Goal: Information Seeking & Learning: Learn about a topic

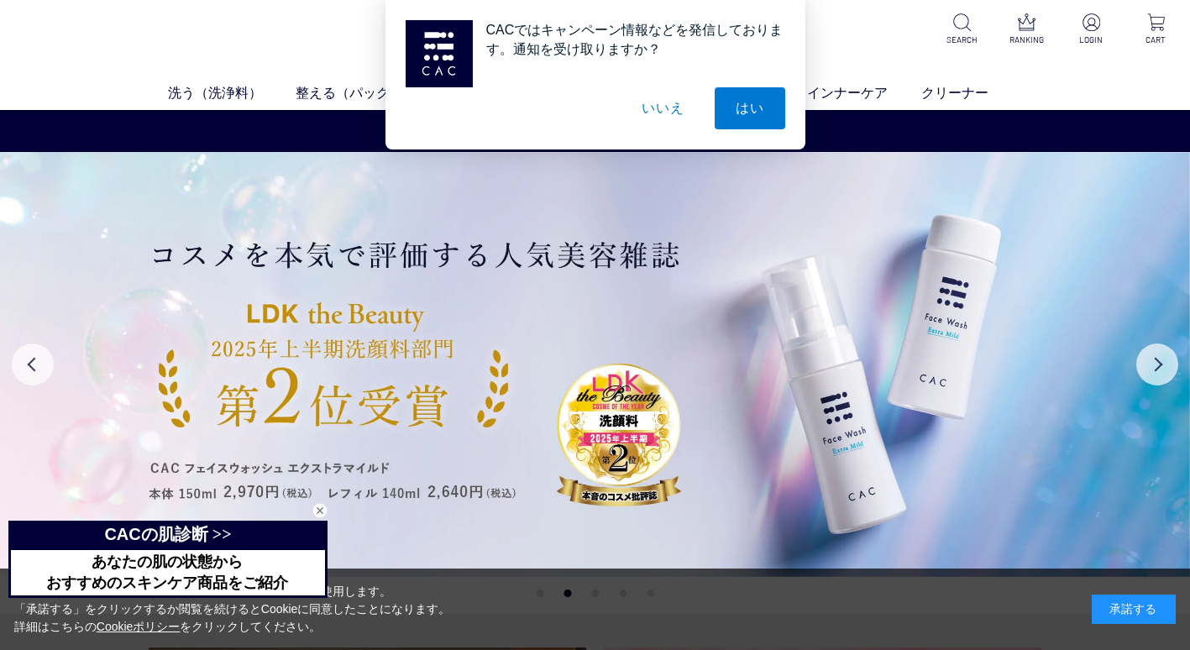
click at [660, 108] on button "いいえ" at bounding box center [663, 108] width 84 height 42
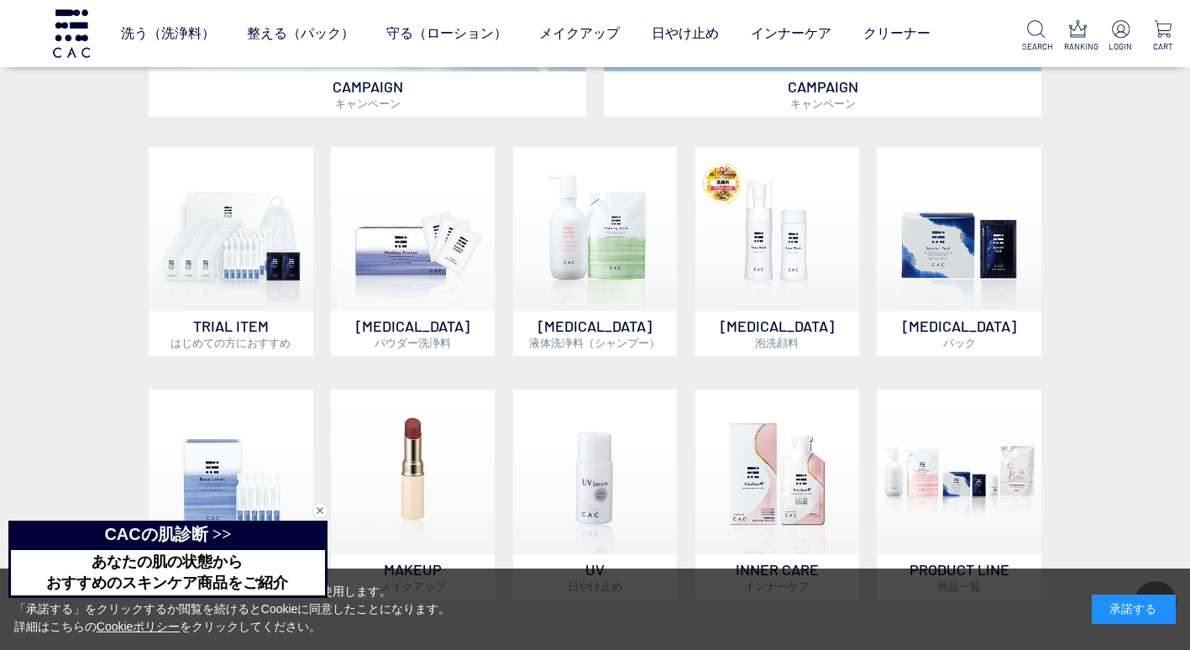
scroll to position [1092, 0]
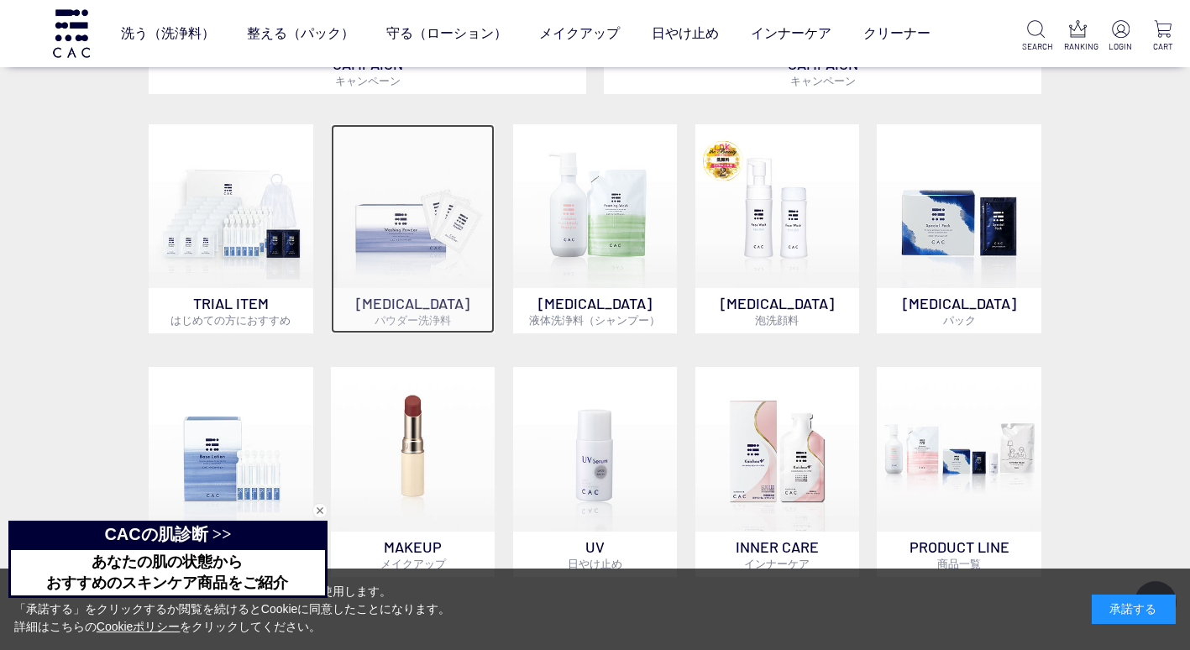
click at [397, 242] on img at bounding box center [413, 206] width 165 height 165
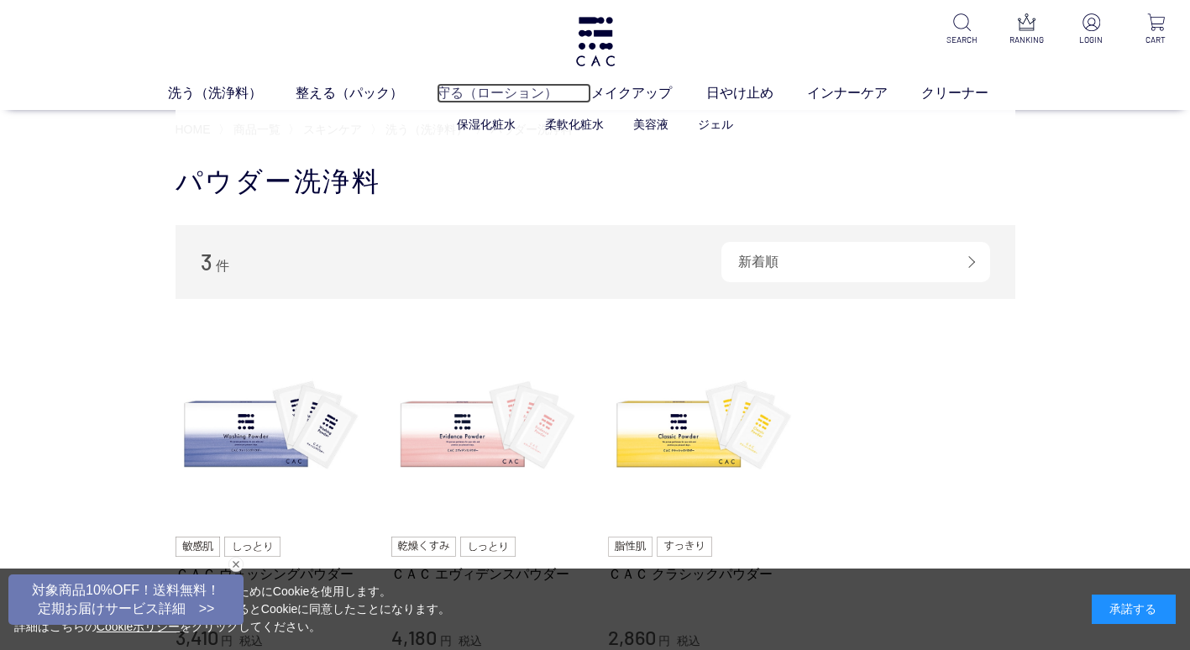
click at [508, 90] on link "守る（ローション）" at bounding box center [514, 93] width 155 height 20
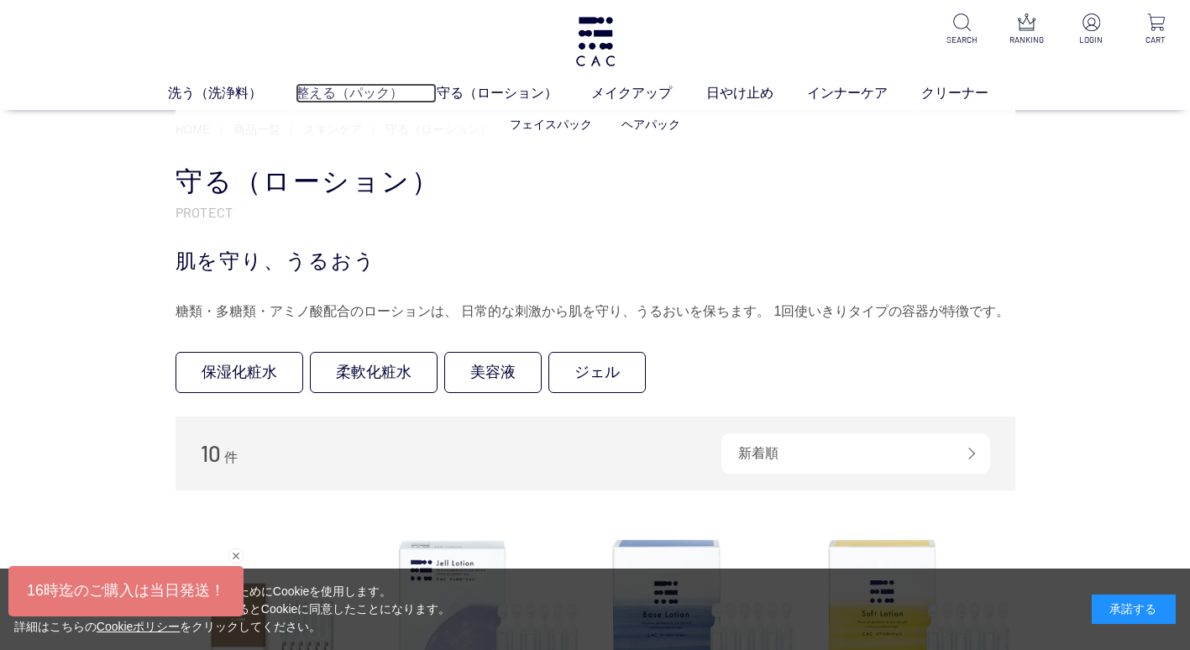
click at [345, 100] on link "整える（パック）" at bounding box center [366, 93] width 141 height 20
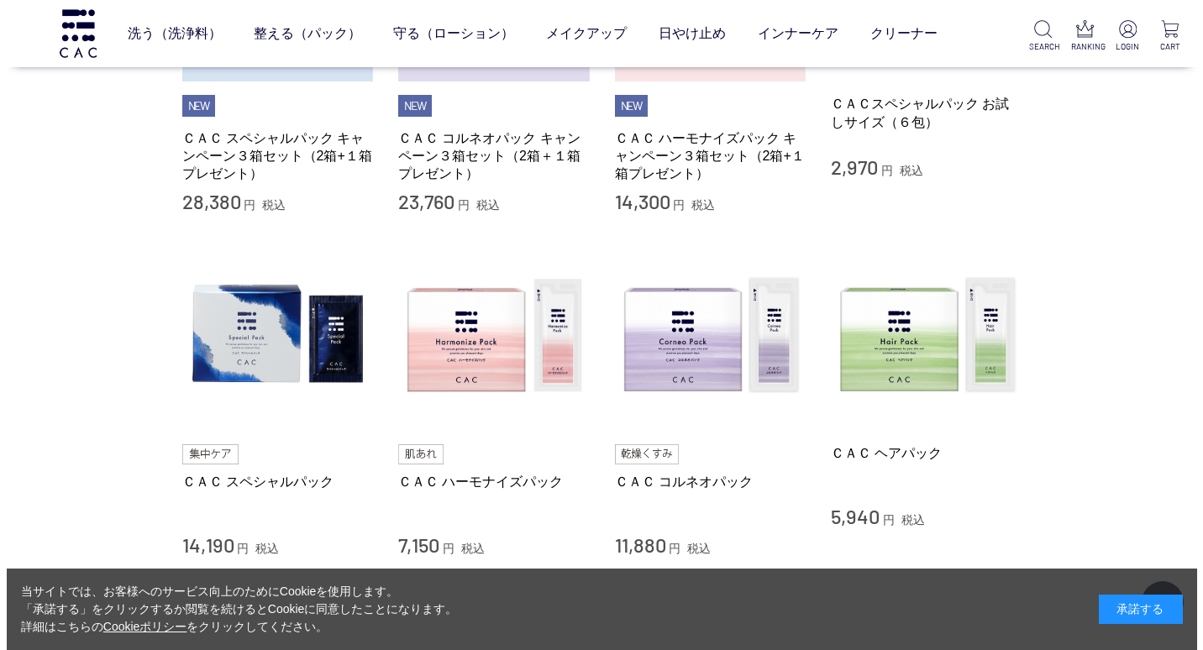
scroll to position [588, 0]
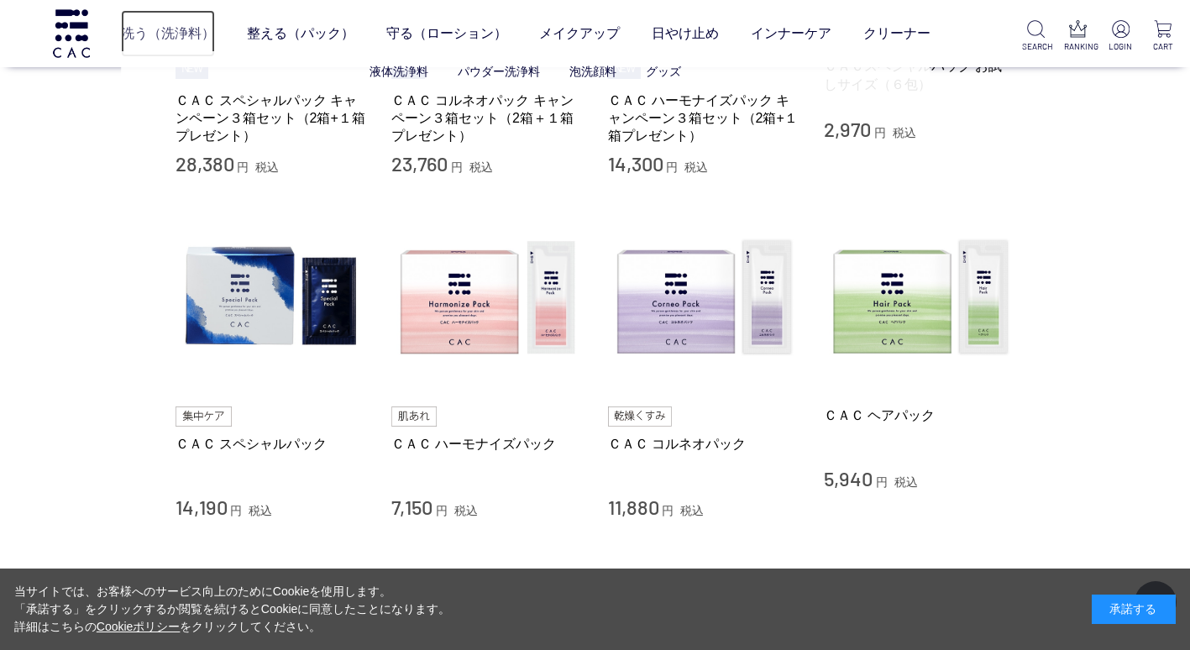
click at [187, 30] on link "洗う（洗浄料）" at bounding box center [168, 33] width 94 height 47
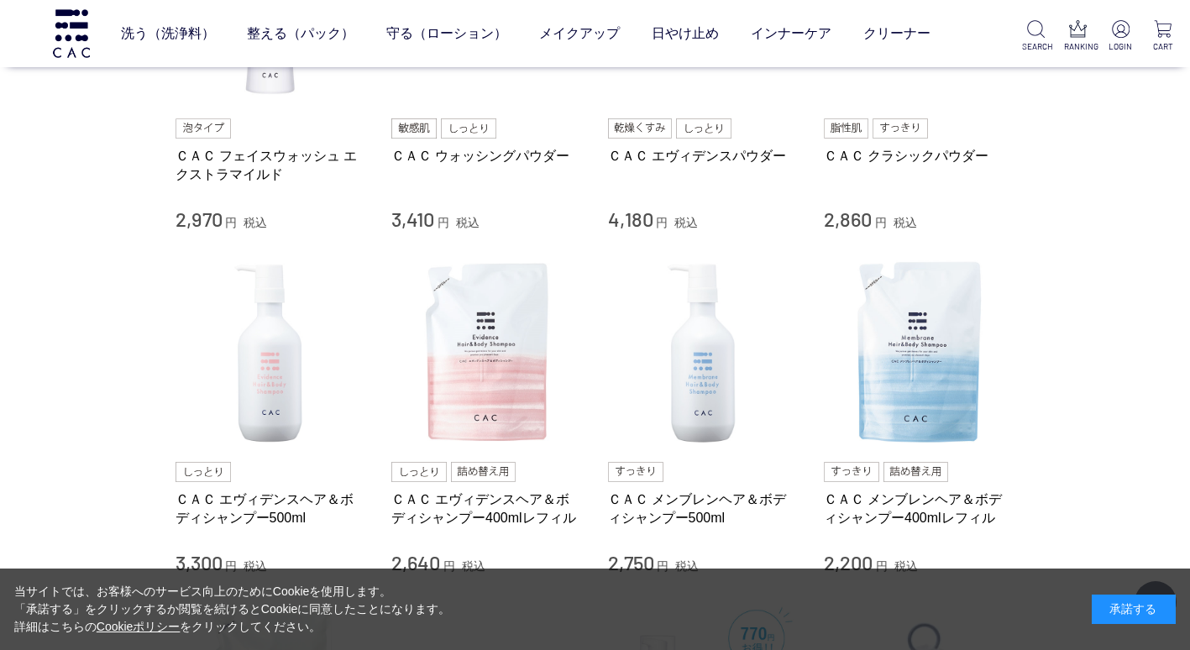
scroll to position [588, 0]
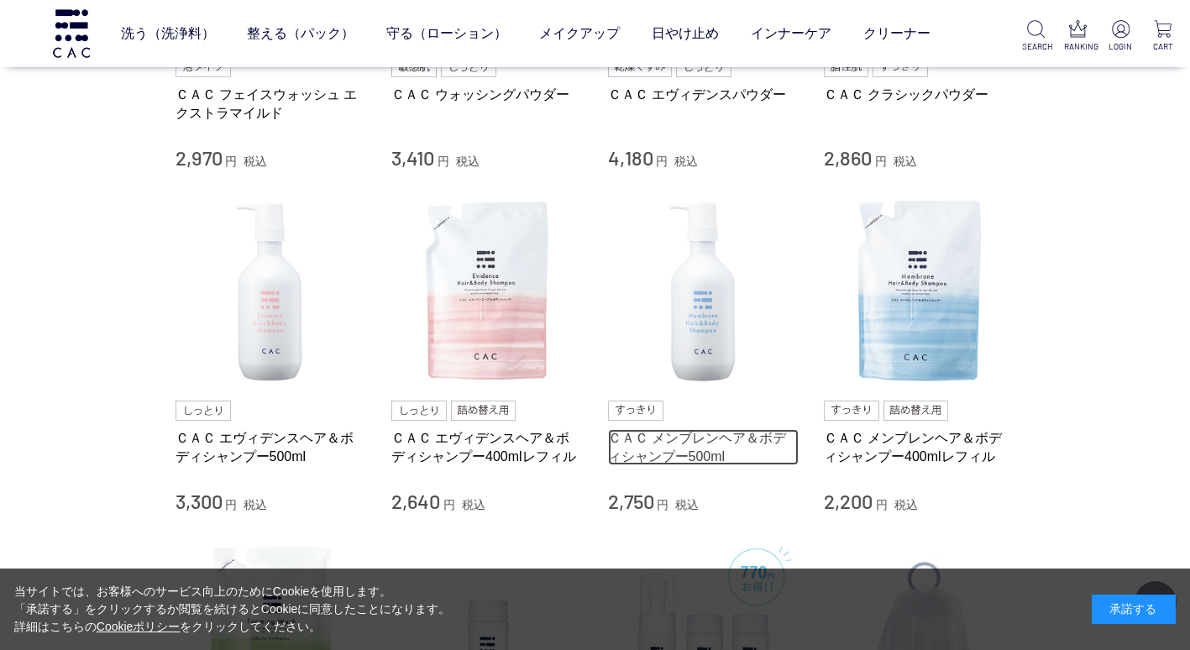
click at [623, 437] on link "ＣＡＣ メンブレンヘア＆ボディシャンプー500ml" at bounding box center [704, 447] width 192 height 36
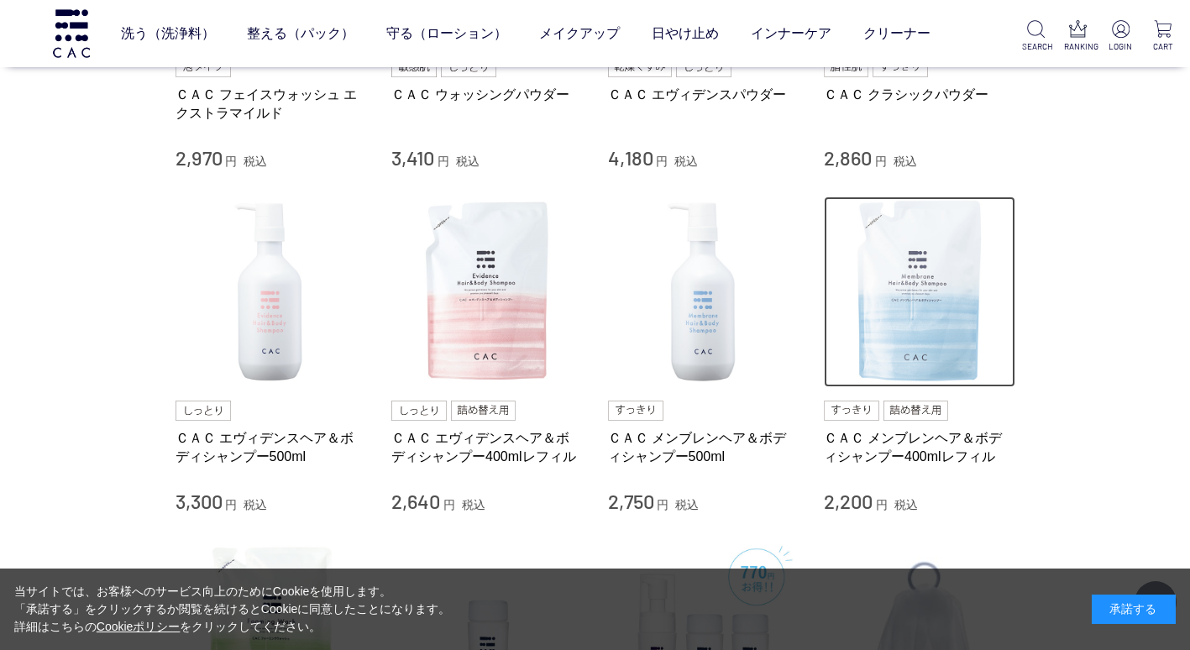
click at [912, 322] on img at bounding box center [920, 293] width 192 height 192
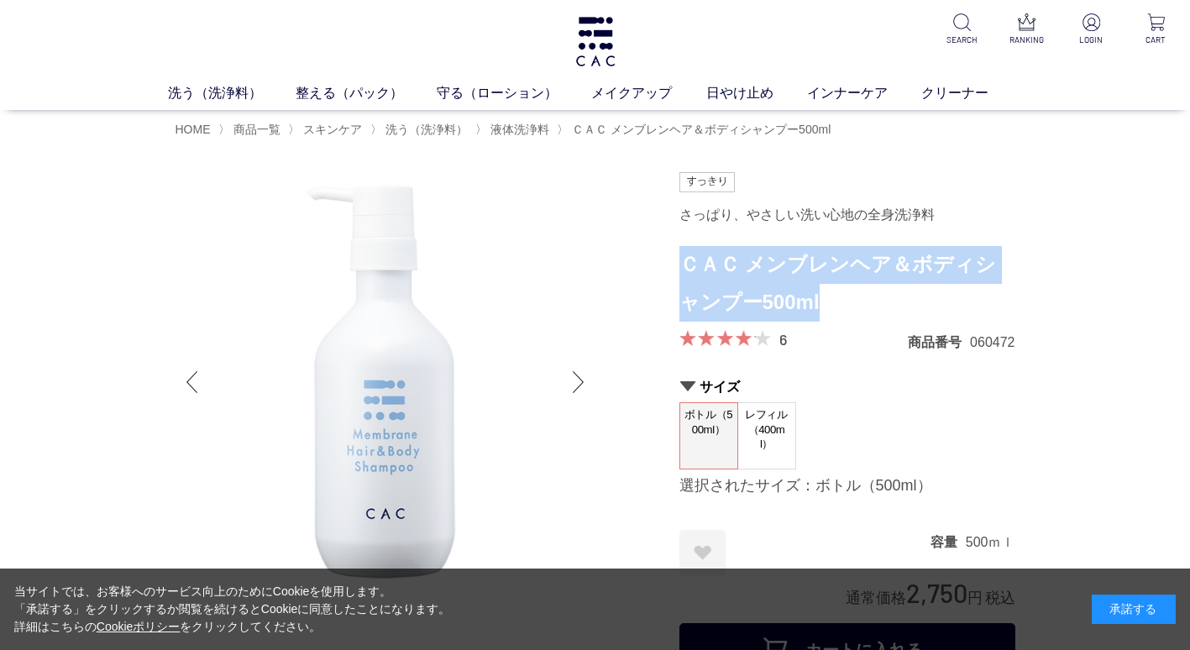
drag, startPoint x: 683, startPoint y: 261, endPoint x: 834, endPoint y: 292, distance: 154.4
click at [834, 292] on h1 "ＣＡＣ メンブレンヘア＆ボディシャンプー500ml" at bounding box center [848, 284] width 336 height 76
copy h1 "ＣＡＣ メンブレンヘア＆ボディシャンプー500ml"
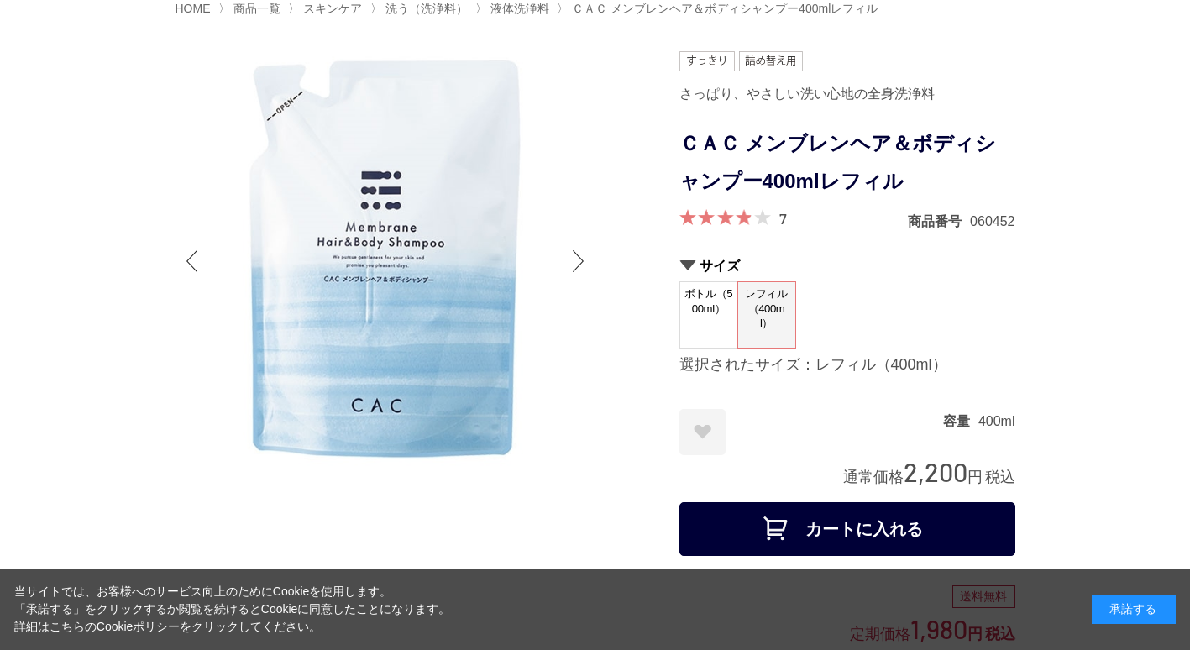
scroll to position [84, 0]
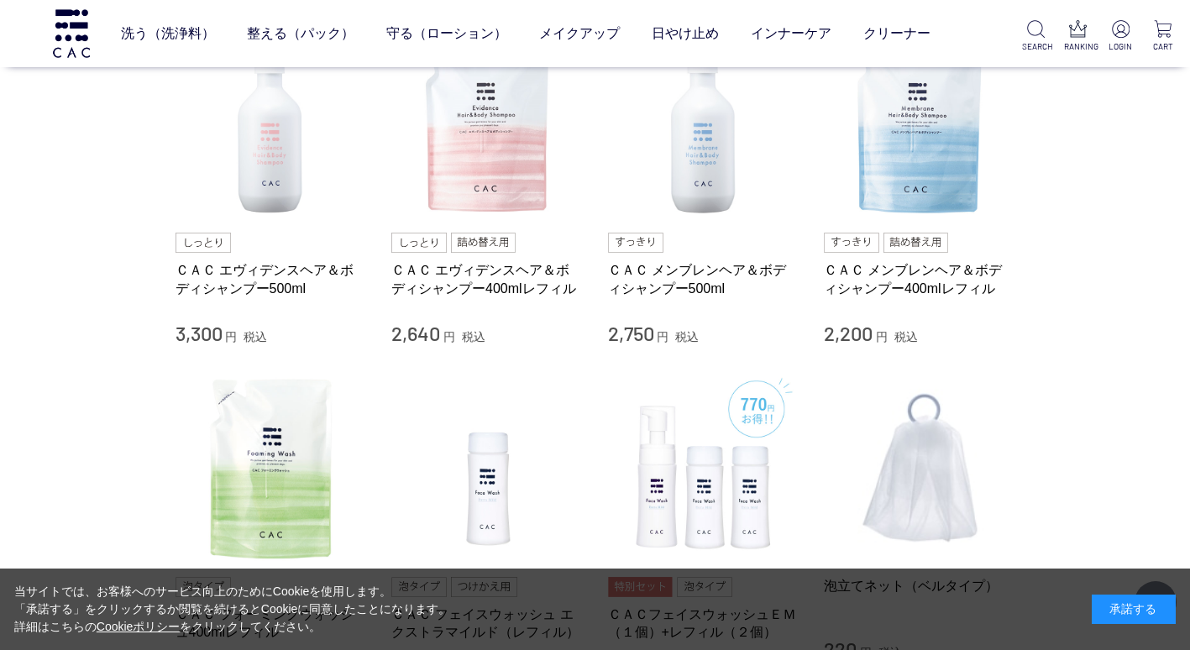
scroll to position [672, 0]
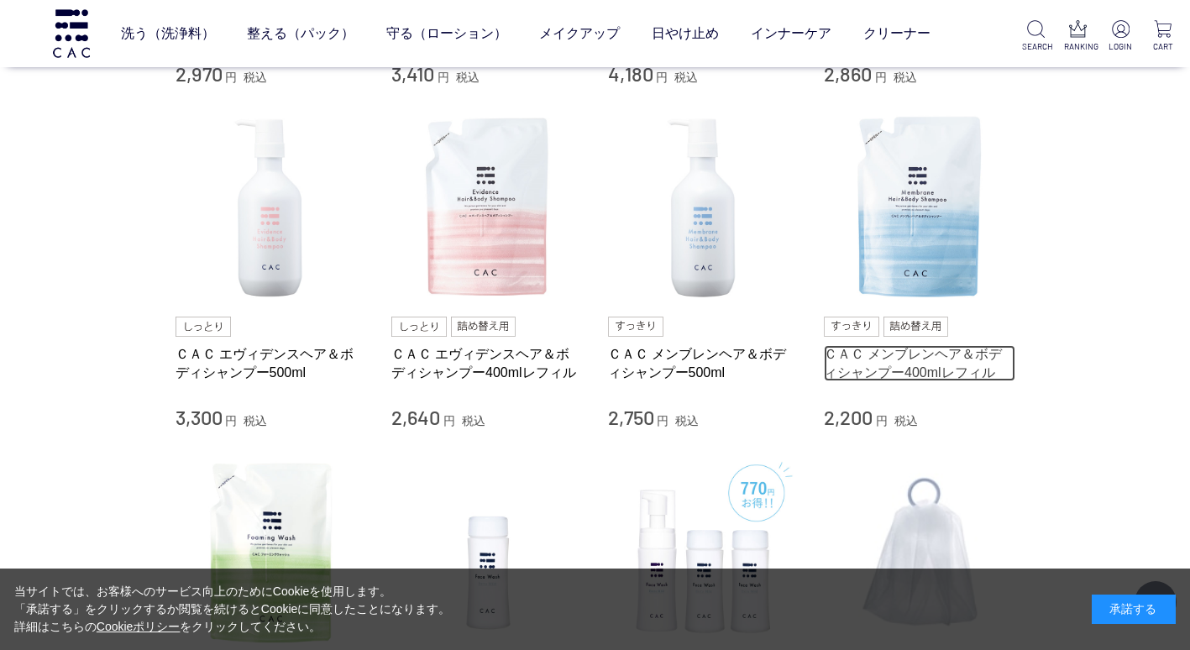
click at [922, 354] on link "ＣＡＣ メンブレンヘア＆ボディシャンプー400mlレフィル" at bounding box center [920, 363] width 192 height 36
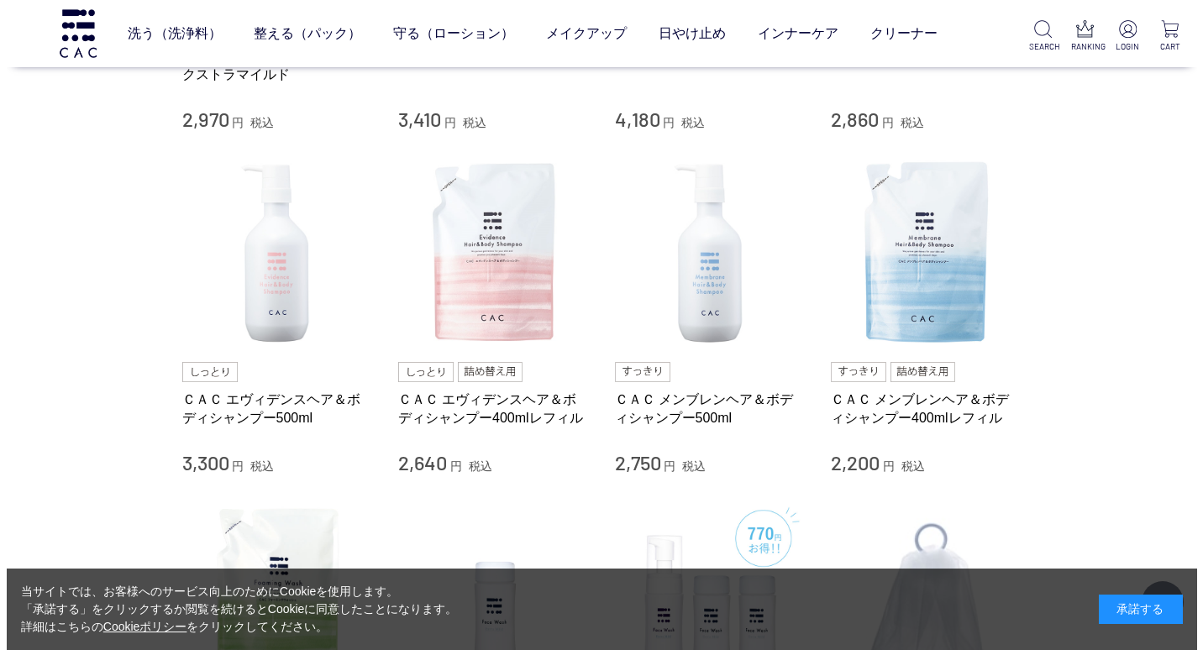
scroll to position [588, 0]
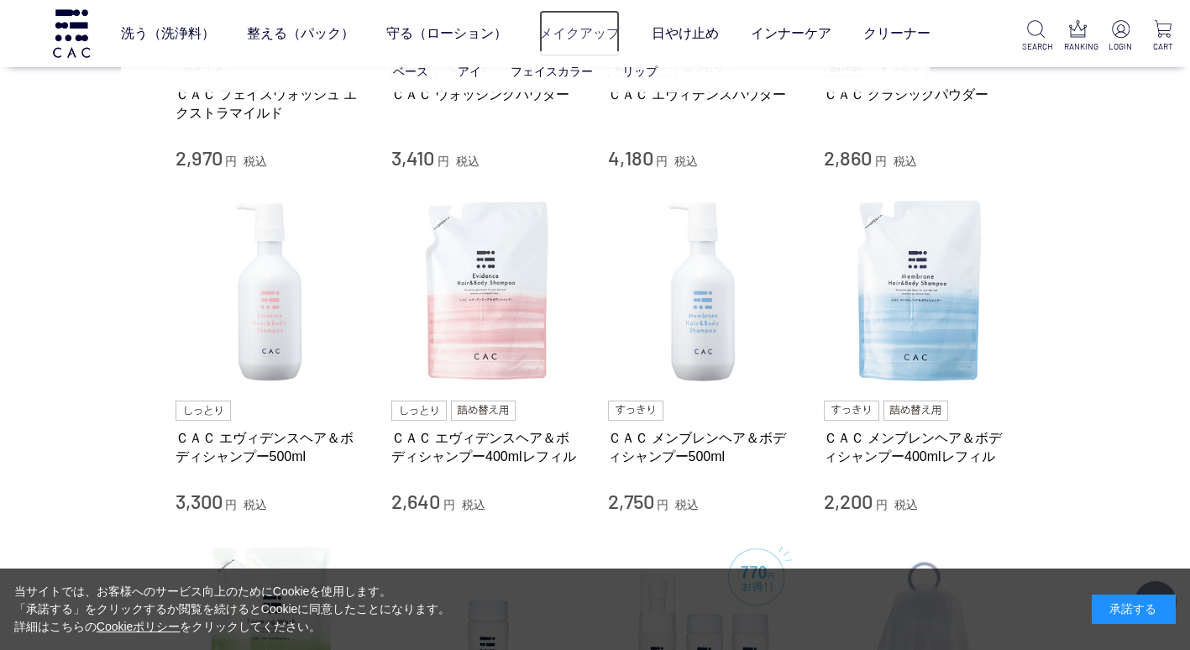
click at [587, 30] on link "メイクアップ" at bounding box center [579, 33] width 81 height 47
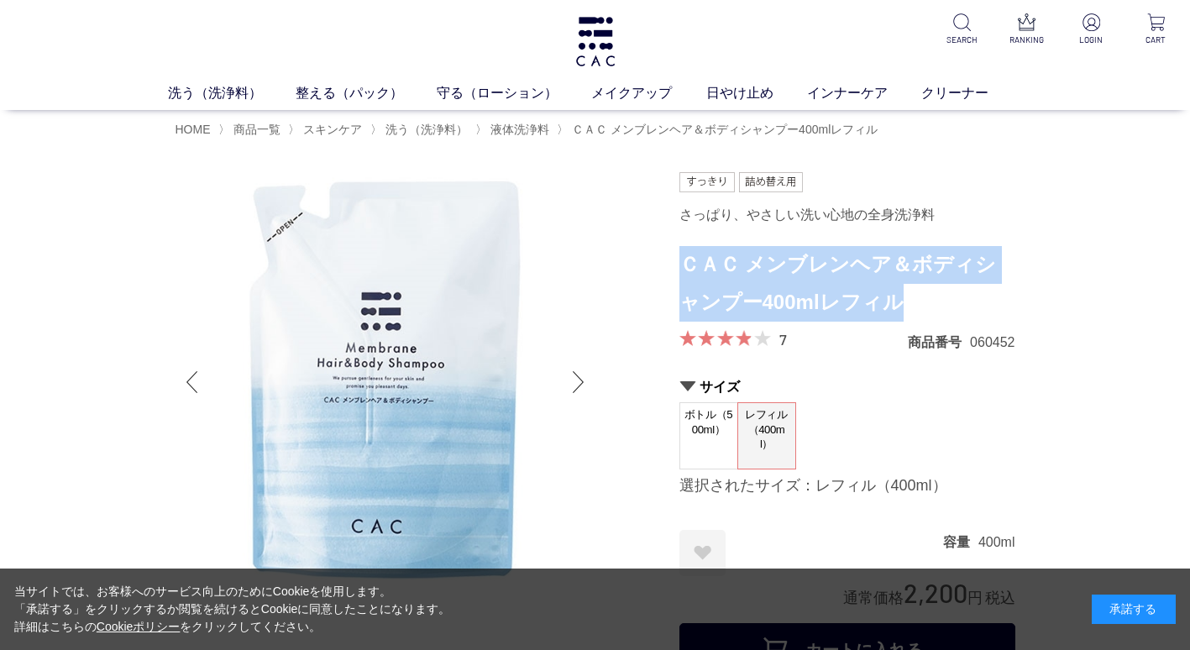
drag, startPoint x: 688, startPoint y: 266, endPoint x: 885, endPoint y: 313, distance: 202.0
click at [885, 313] on h1 "ＣＡＣ メンブレンヘア＆ボディシャンプー400mlレフィル" at bounding box center [848, 284] width 336 height 76
copy h1 "ＣＡＣ メンブレンヘア＆ボディシャンプー400mlレフィル"
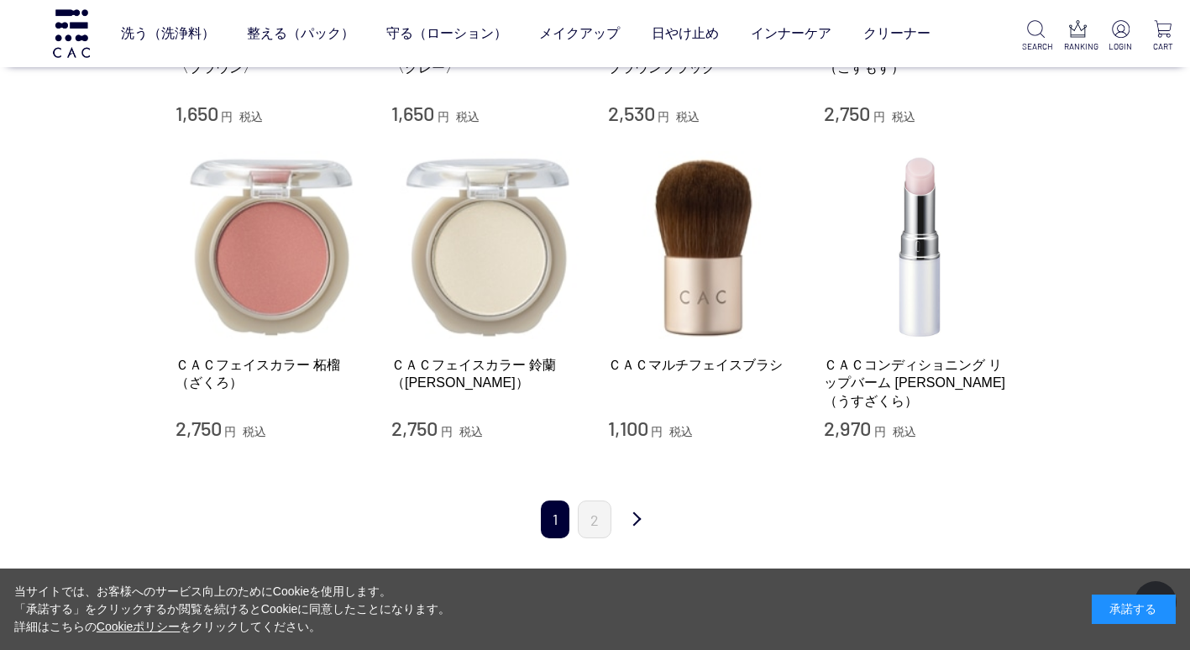
scroll to position [2100, 0]
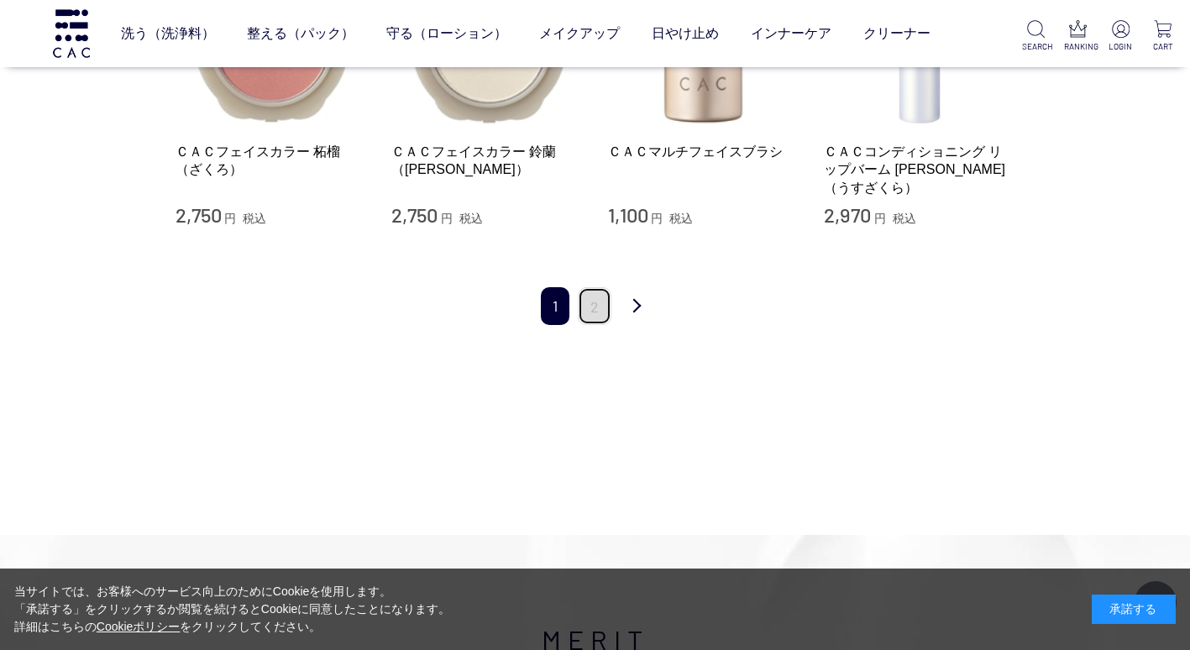
click at [600, 290] on link "2" at bounding box center [595, 306] width 34 height 38
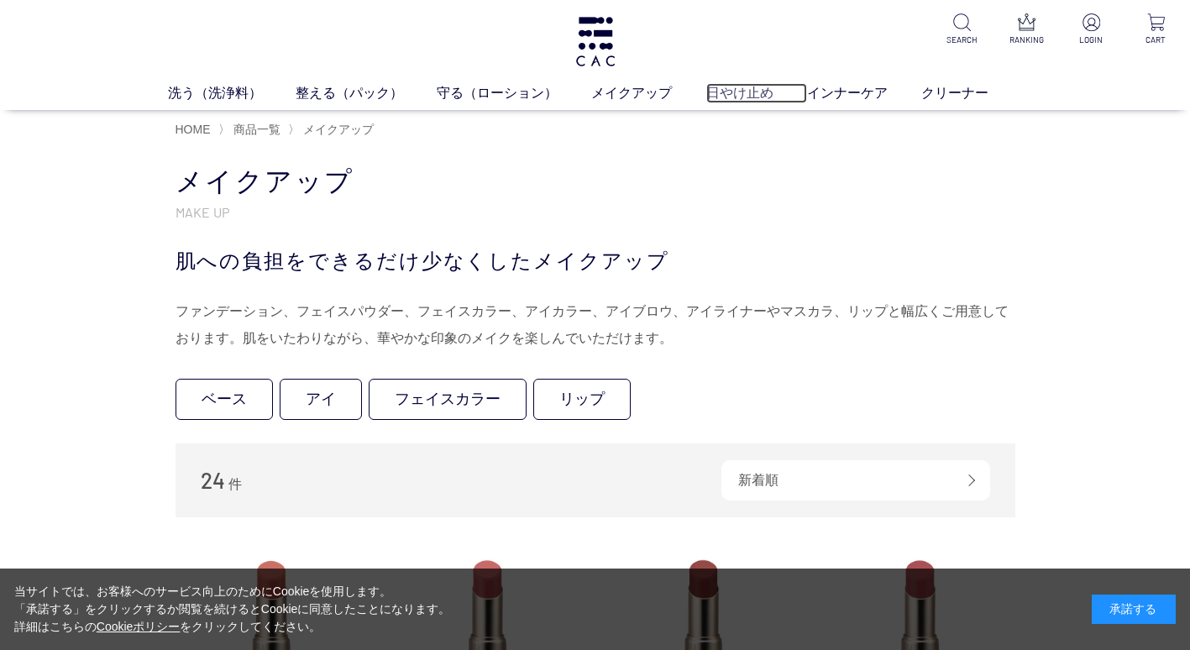
click at [723, 92] on link "日やけ止め" at bounding box center [757, 93] width 101 height 20
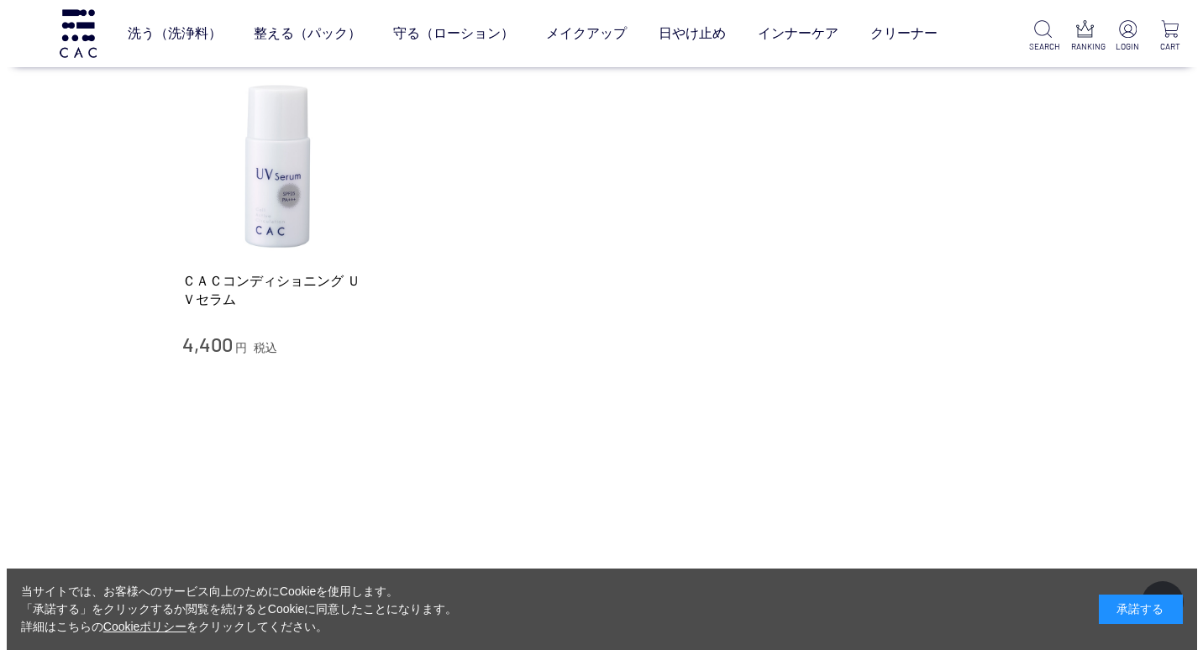
scroll to position [252, 0]
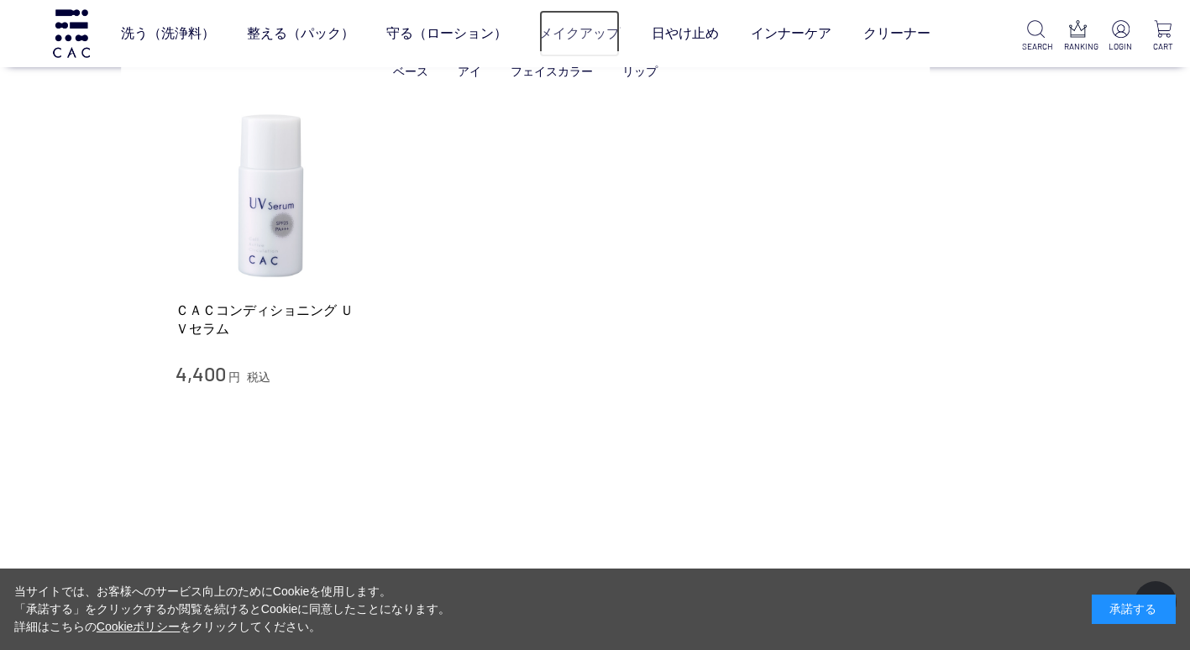
click at [574, 36] on link "メイクアップ" at bounding box center [579, 33] width 81 height 47
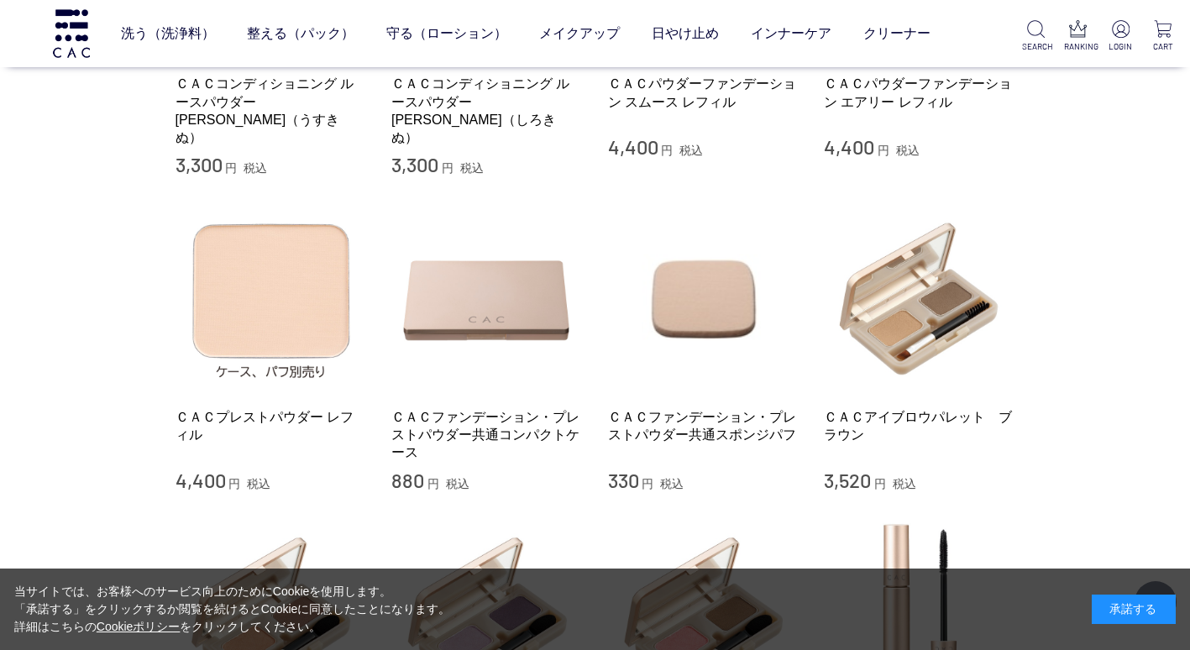
scroll to position [924, 0]
